Goal: Answer question/provide support: Share knowledge or assist other users

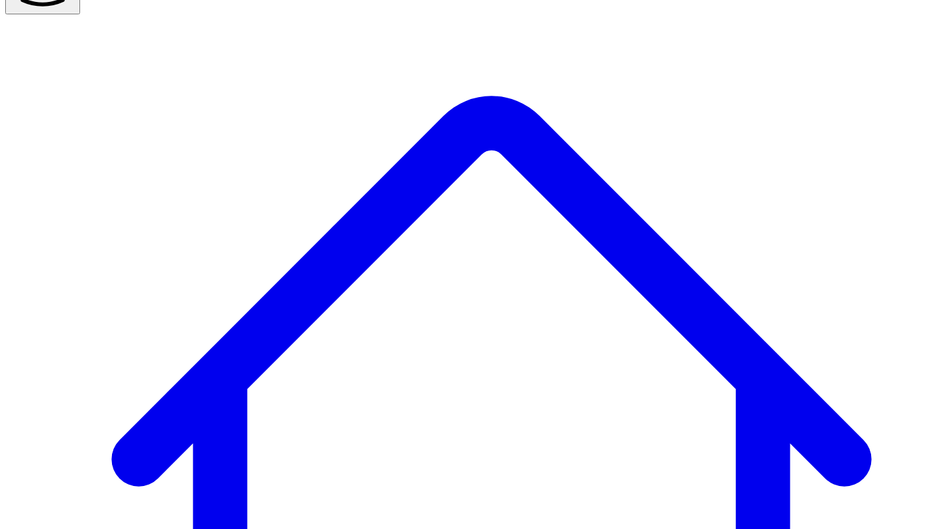
scroll to position [94, 0]
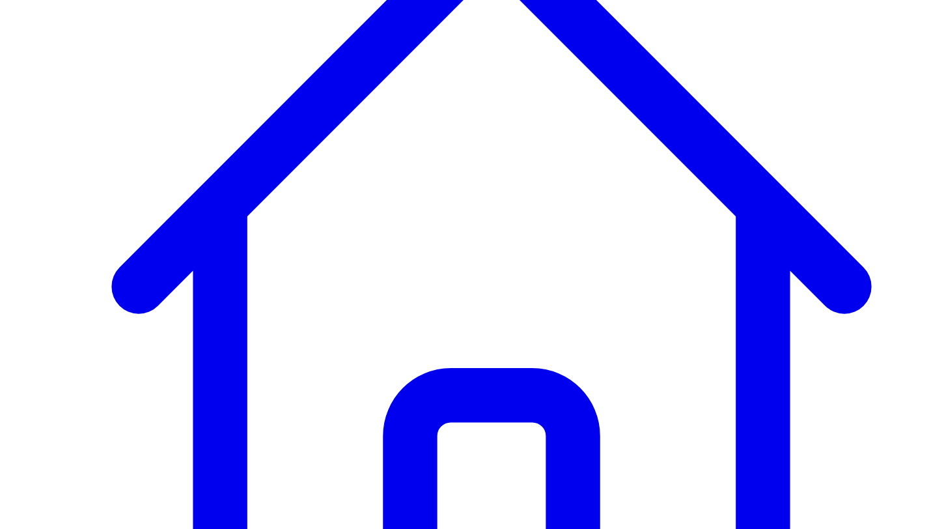
scroll to position [344, 0]
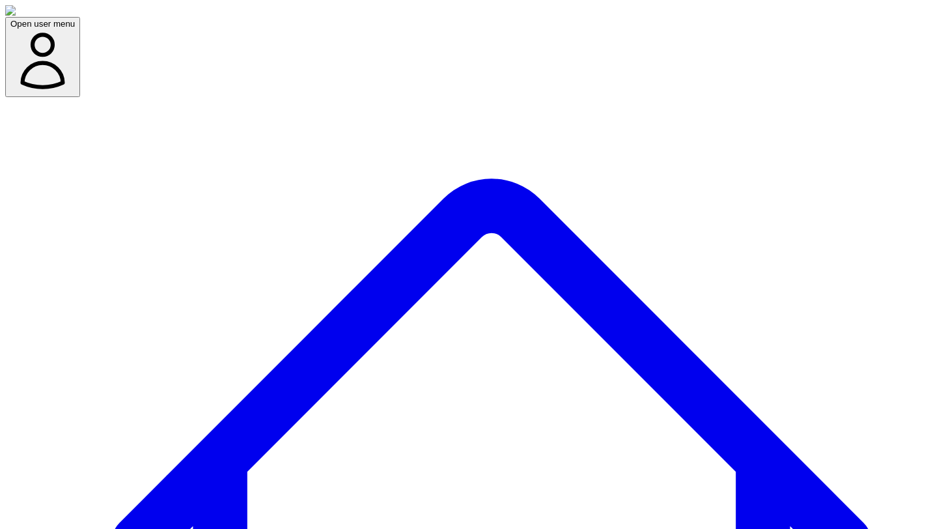
scroll to position [0, 0]
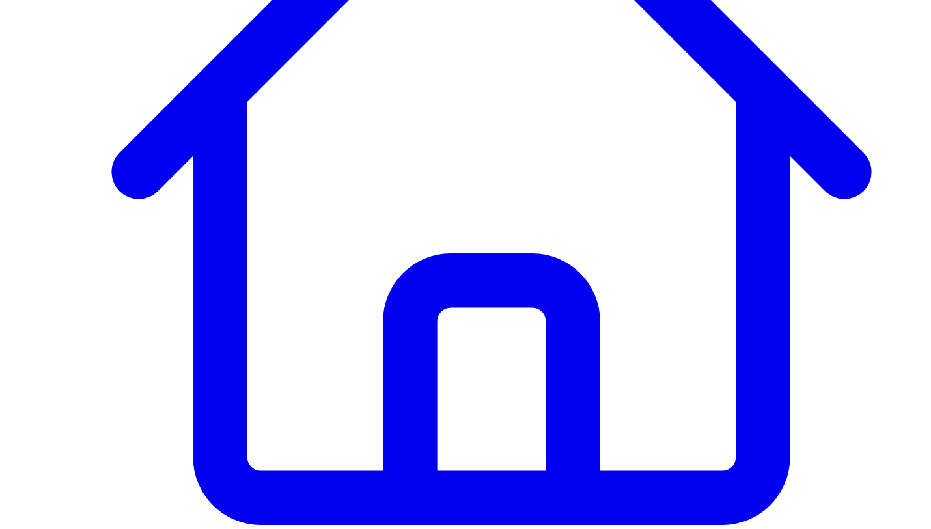
scroll to position [354, 0]
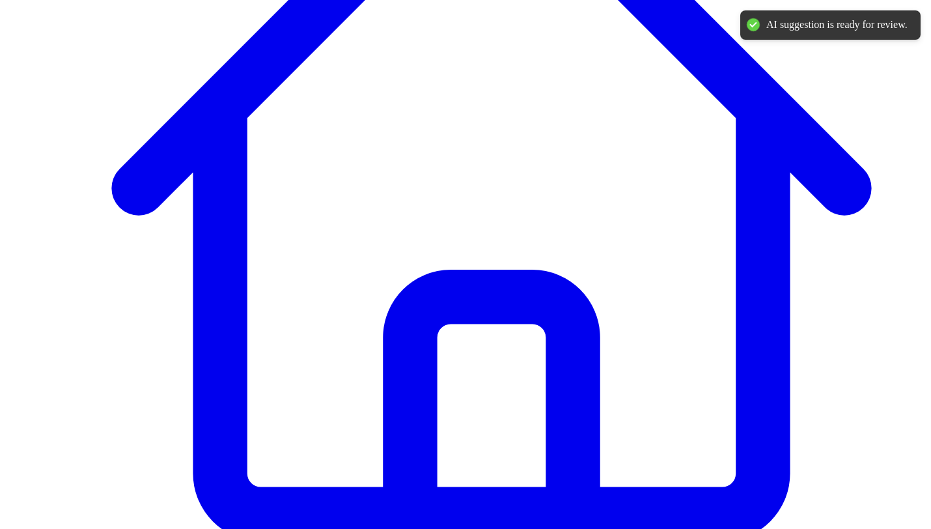
scroll to position [0, 0]
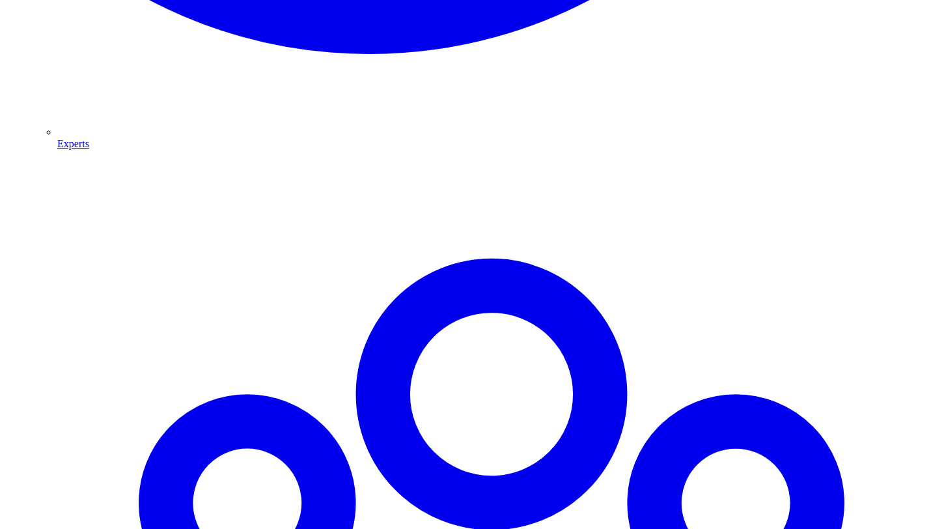
scroll to position [1728, 0]
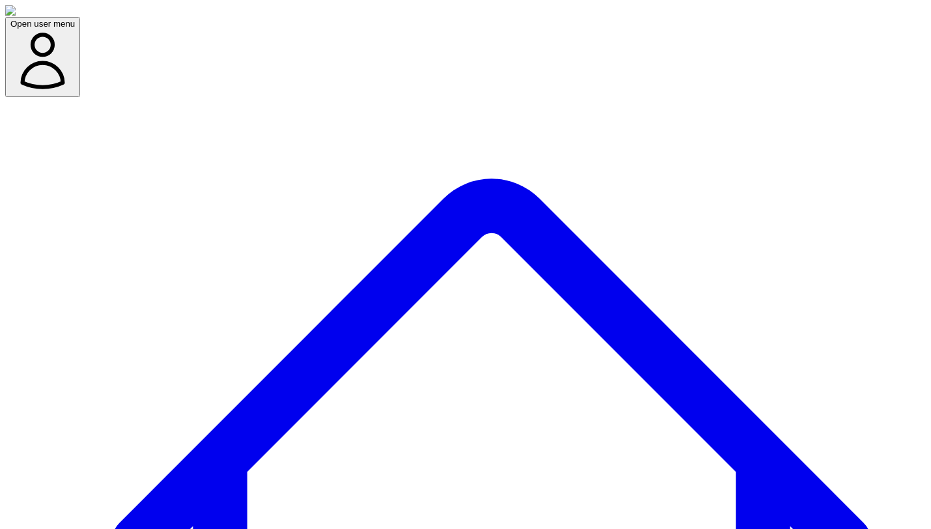
scroll to position [0, 0]
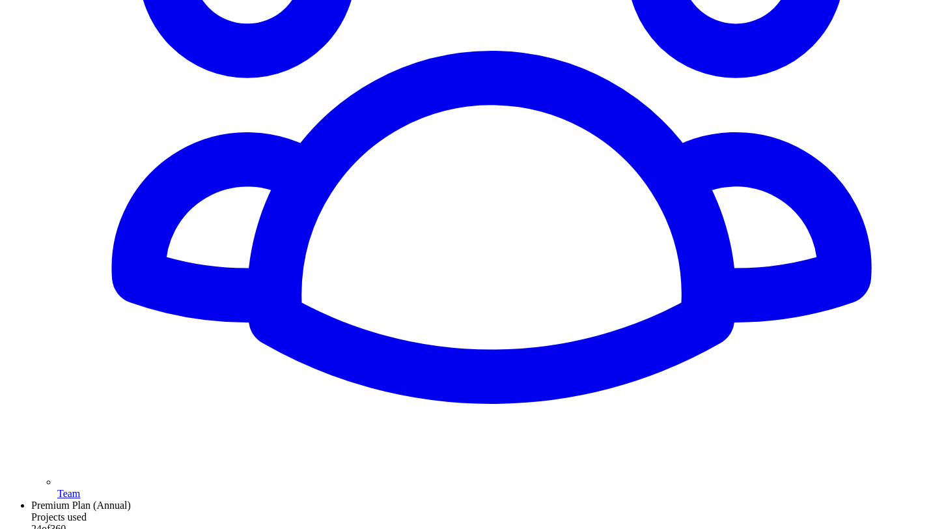
scroll to position [2322, 0]
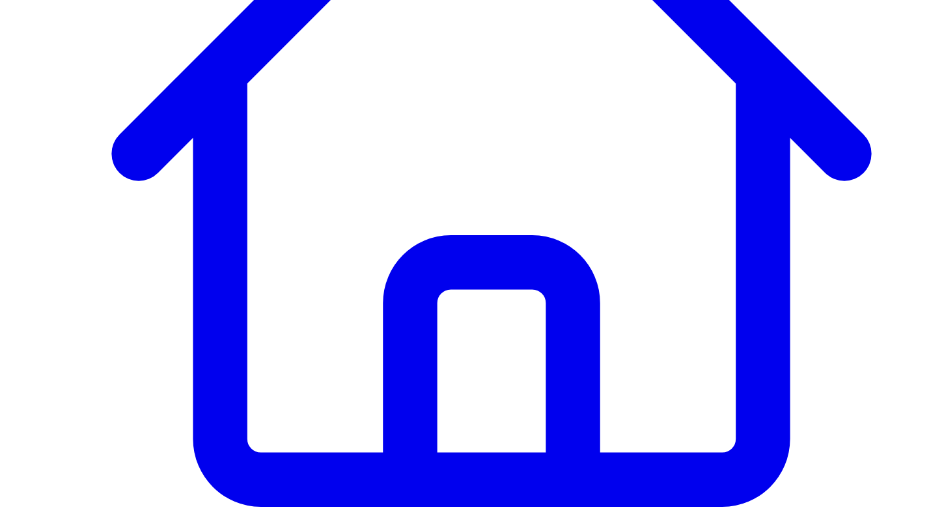
scroll to position [383, 0]
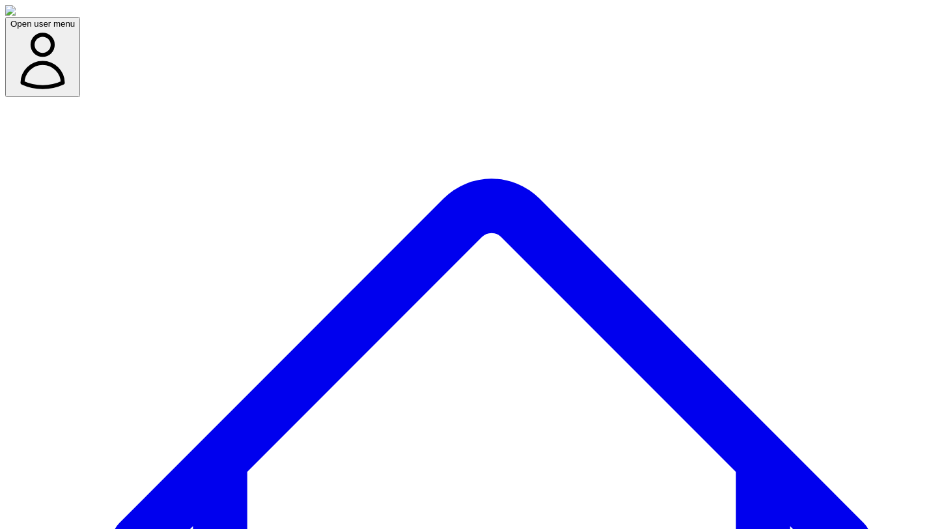
scroll to position [299, 0]
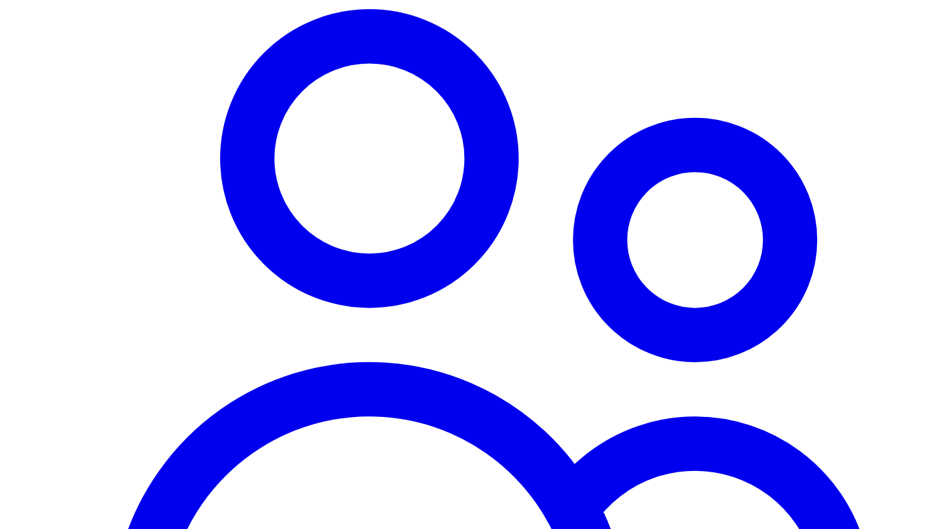
scroll to position [998, 0]
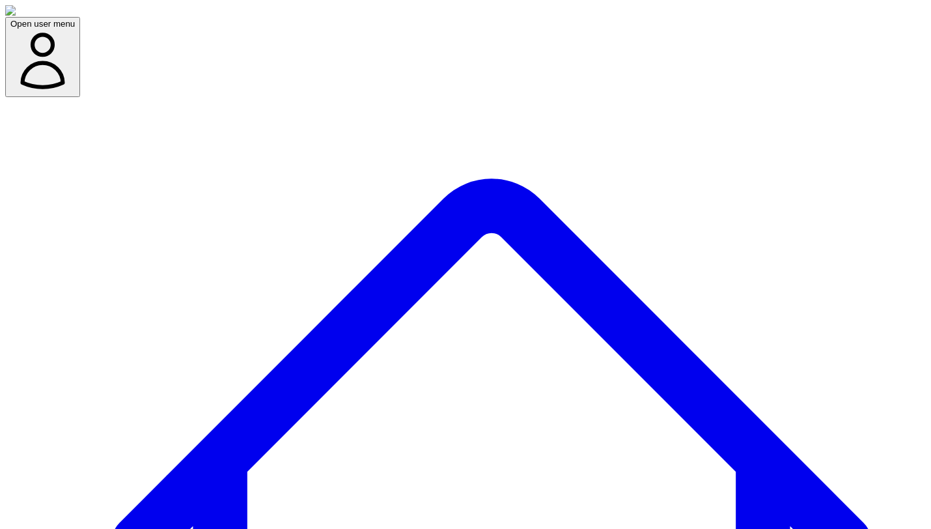
scroll to position [21, 0]
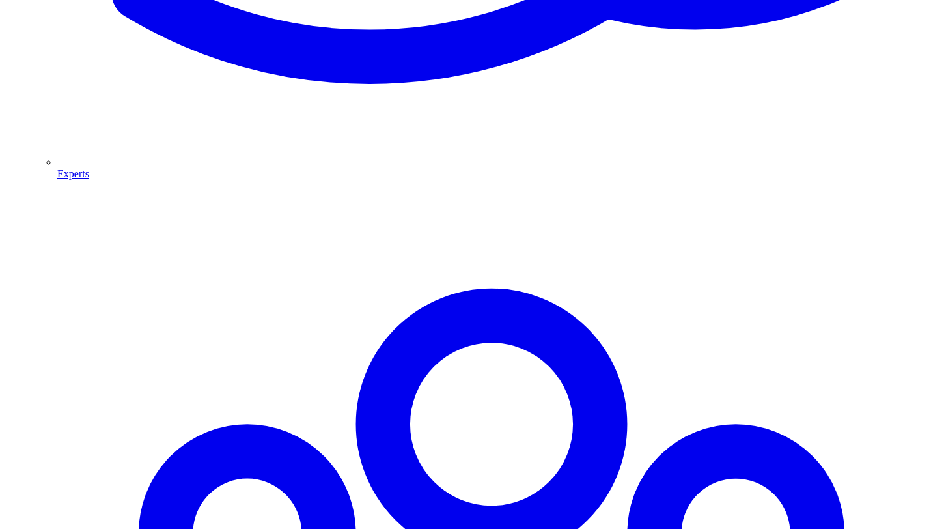
scroll to position [1689, 0]
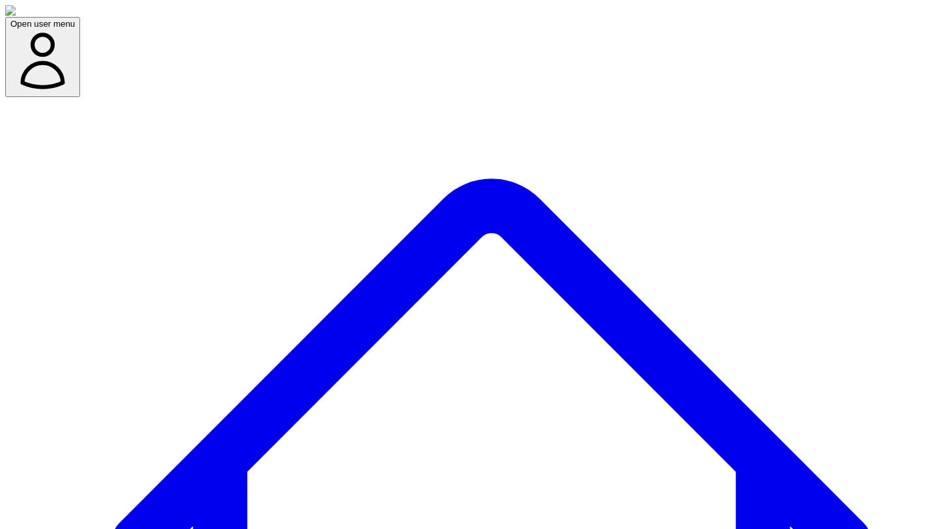
scroll to position [121, 0]
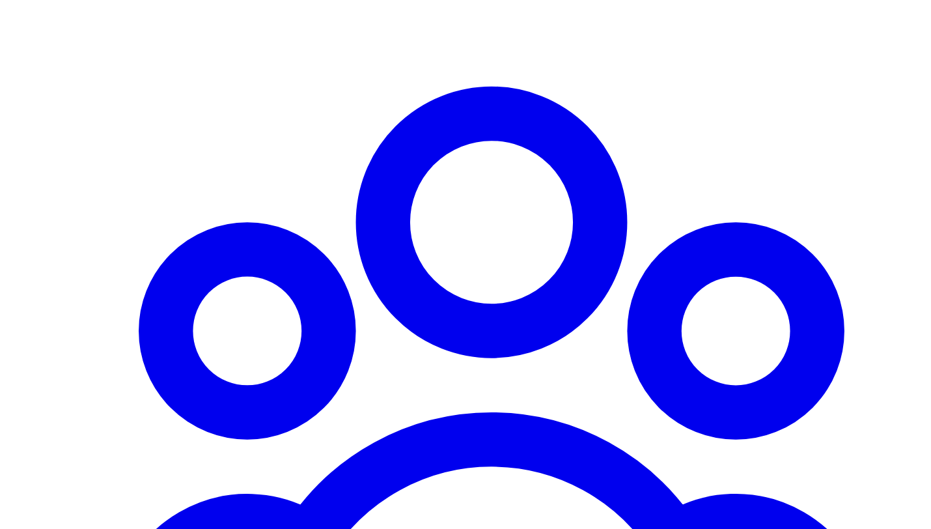
scroll to position [1447, 0]
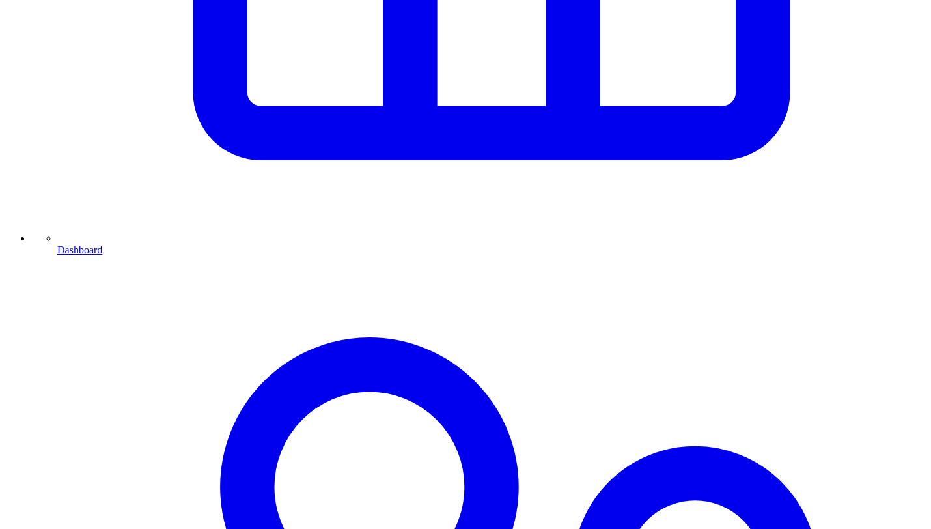
scroll to position [753, 0]
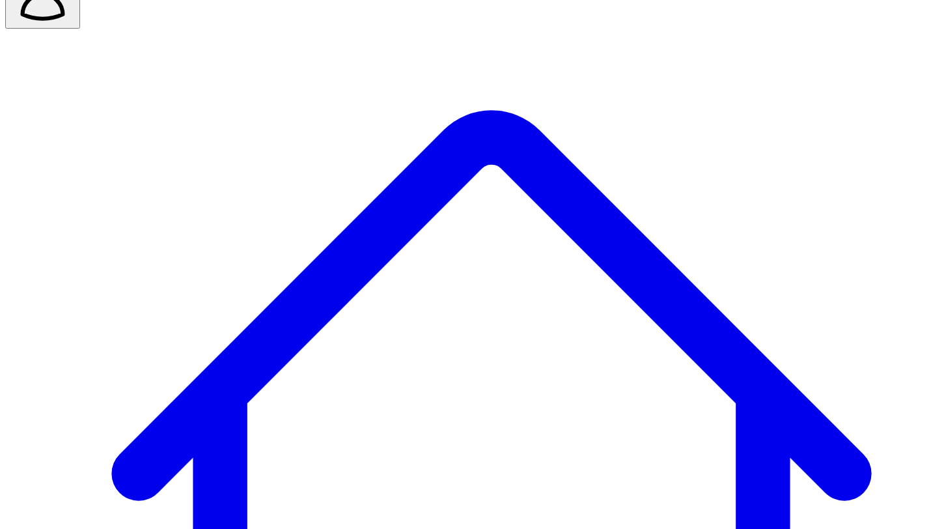
scroll to position [94, 0]
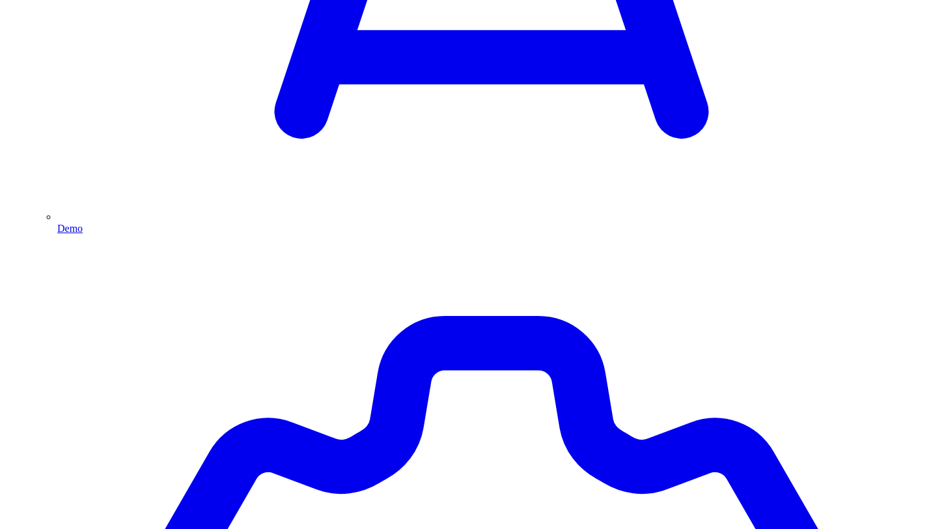
scroll to position [3484, 0]
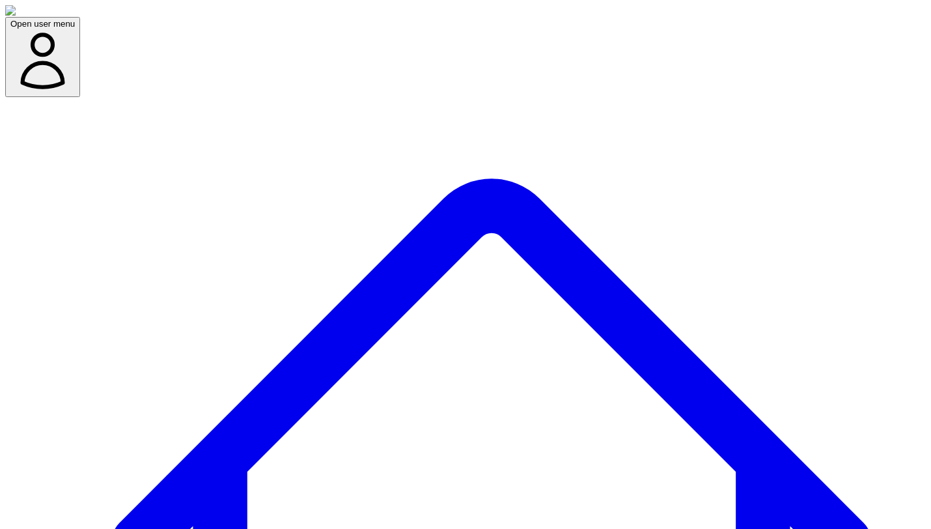
scroll to position [94, 0]
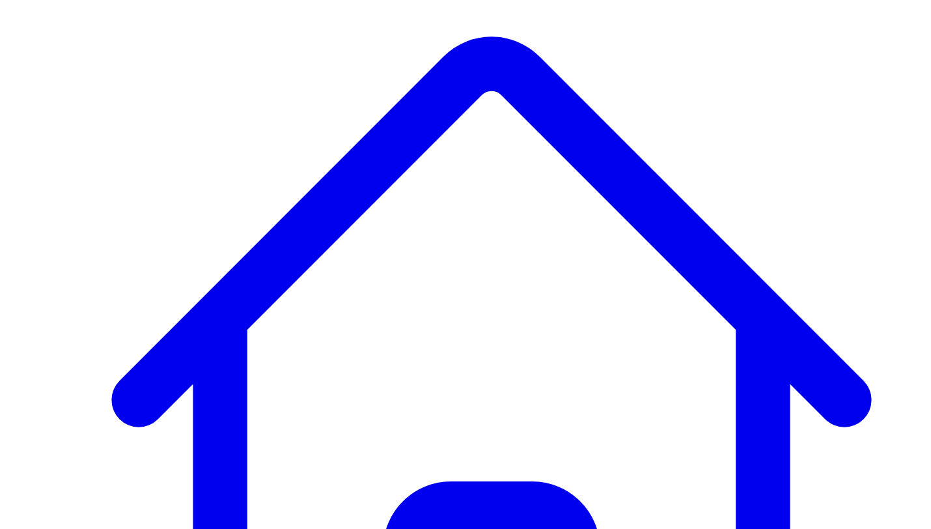
scroll to position [161, 0]
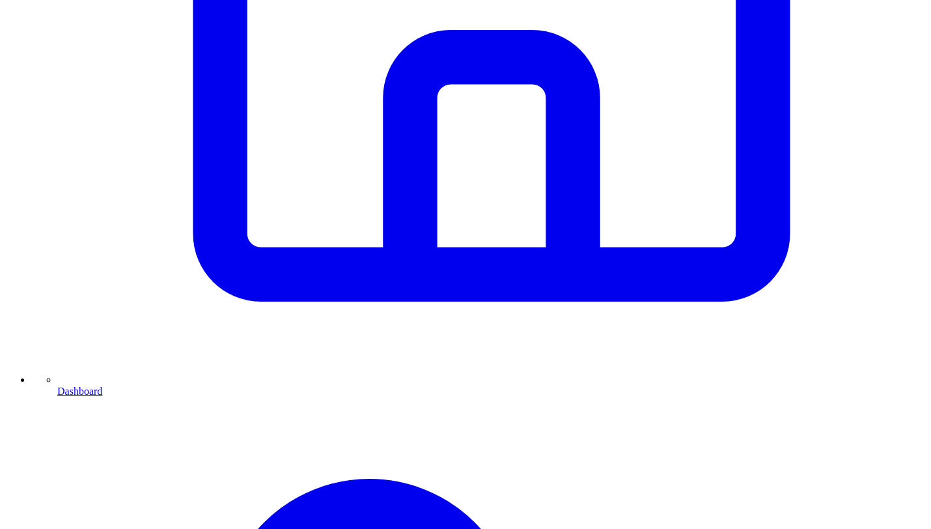
scroll to position [594, 0]
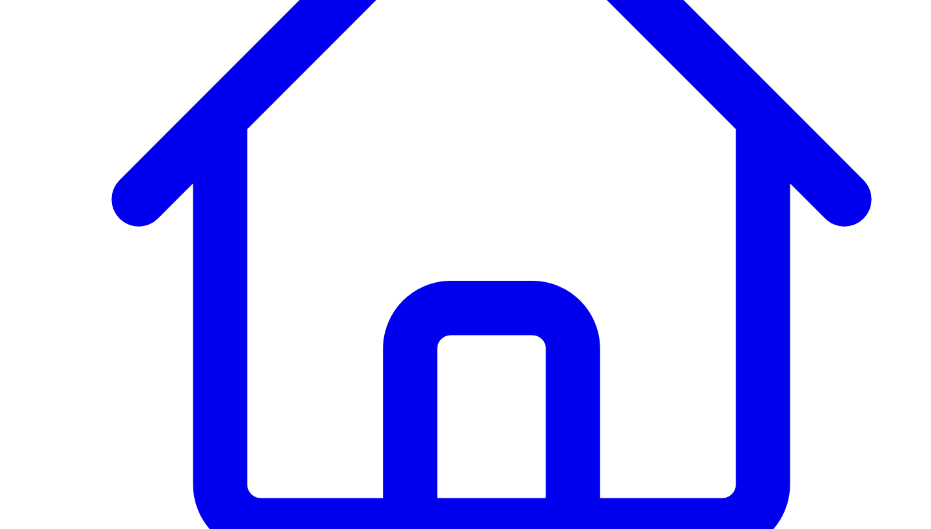
scroll to position [349, 0]
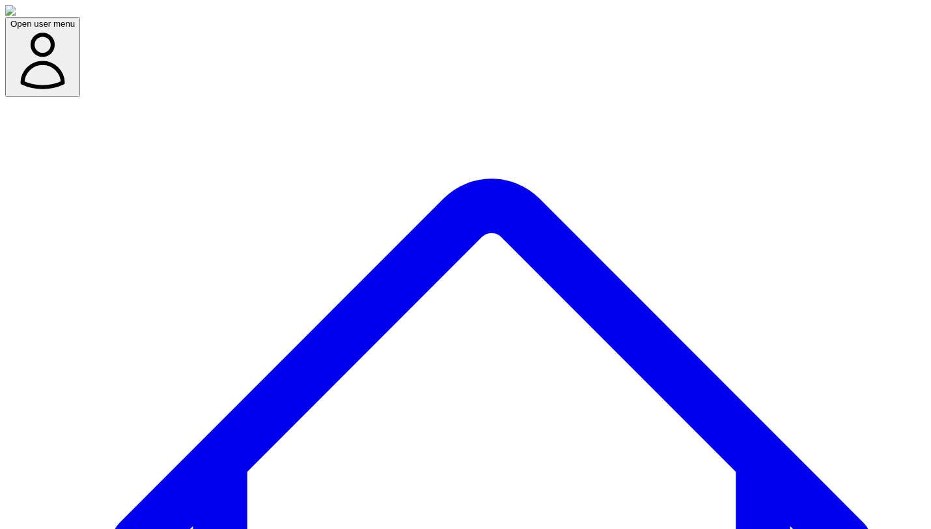
select select "*"
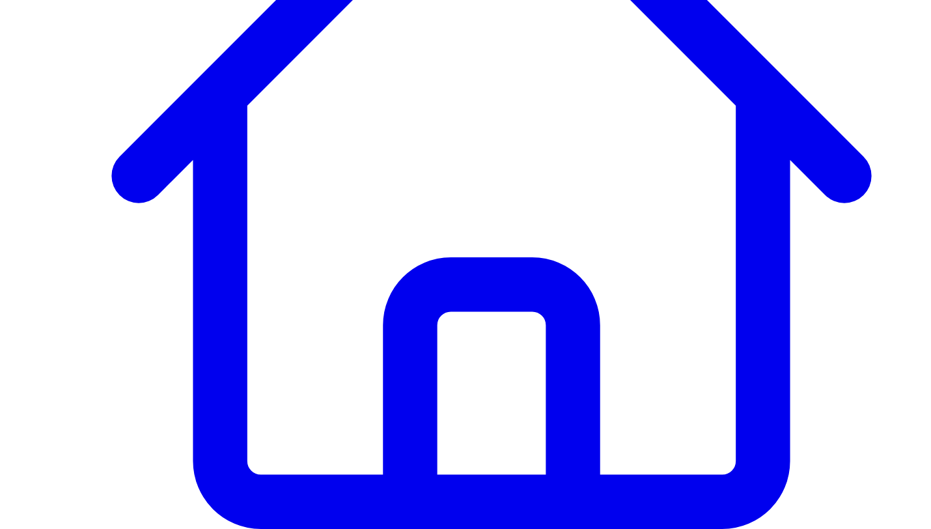
scroll to position [333, 0]
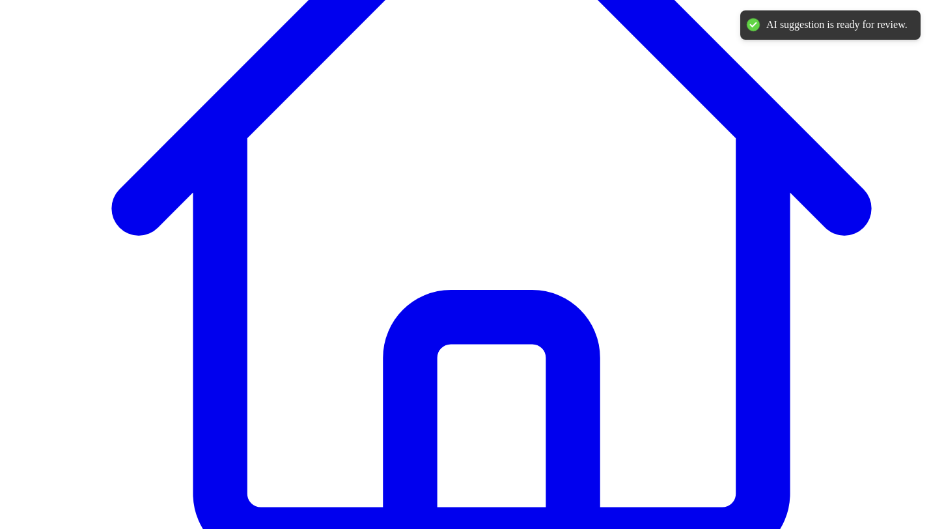
scroll to position [0, 0]
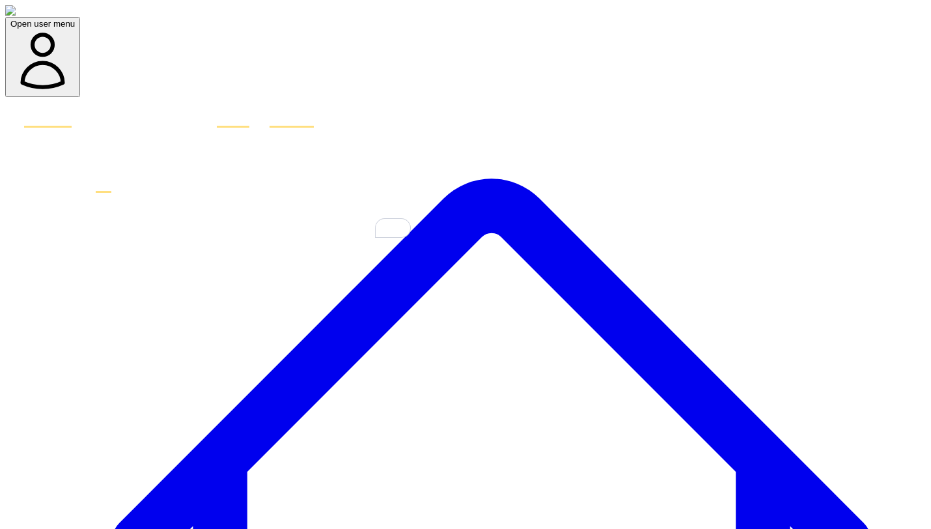
scroll to position [0, 0]
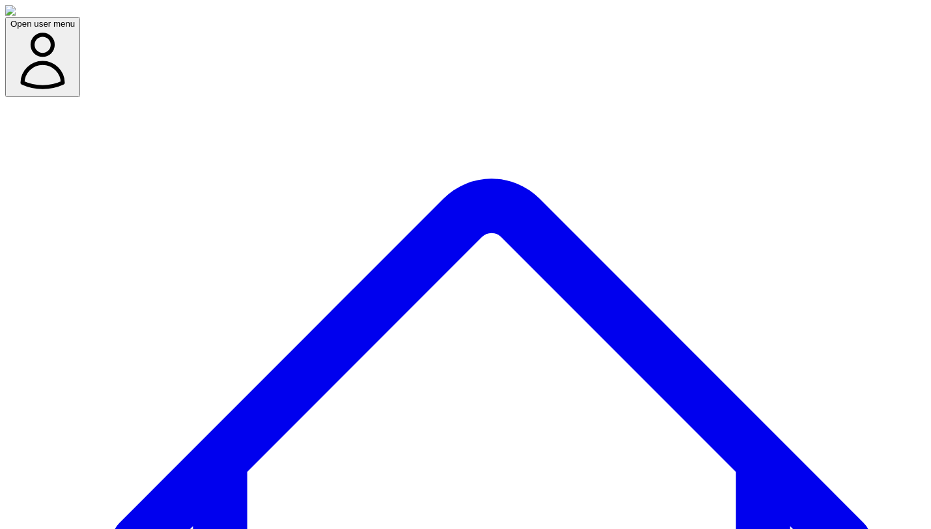
select select "*"
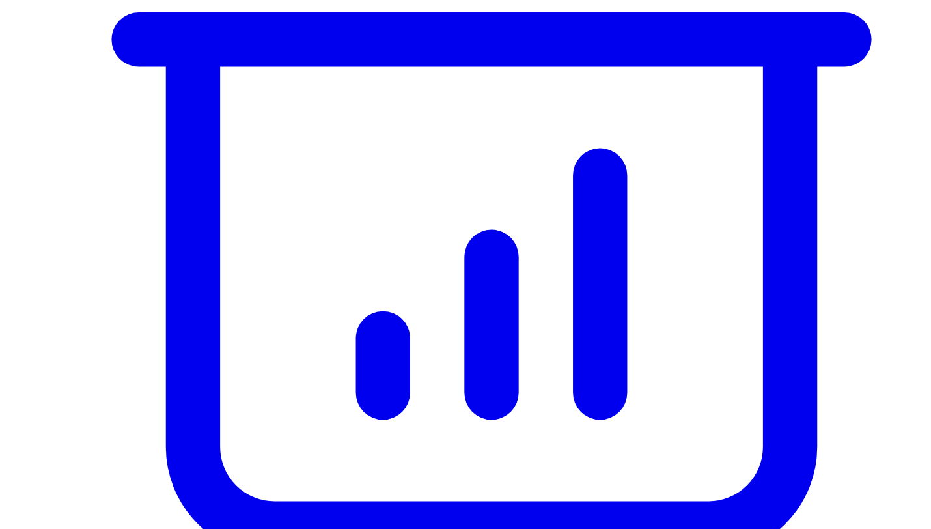
scroll to position [2908, 0]
